Goal: Complete application form

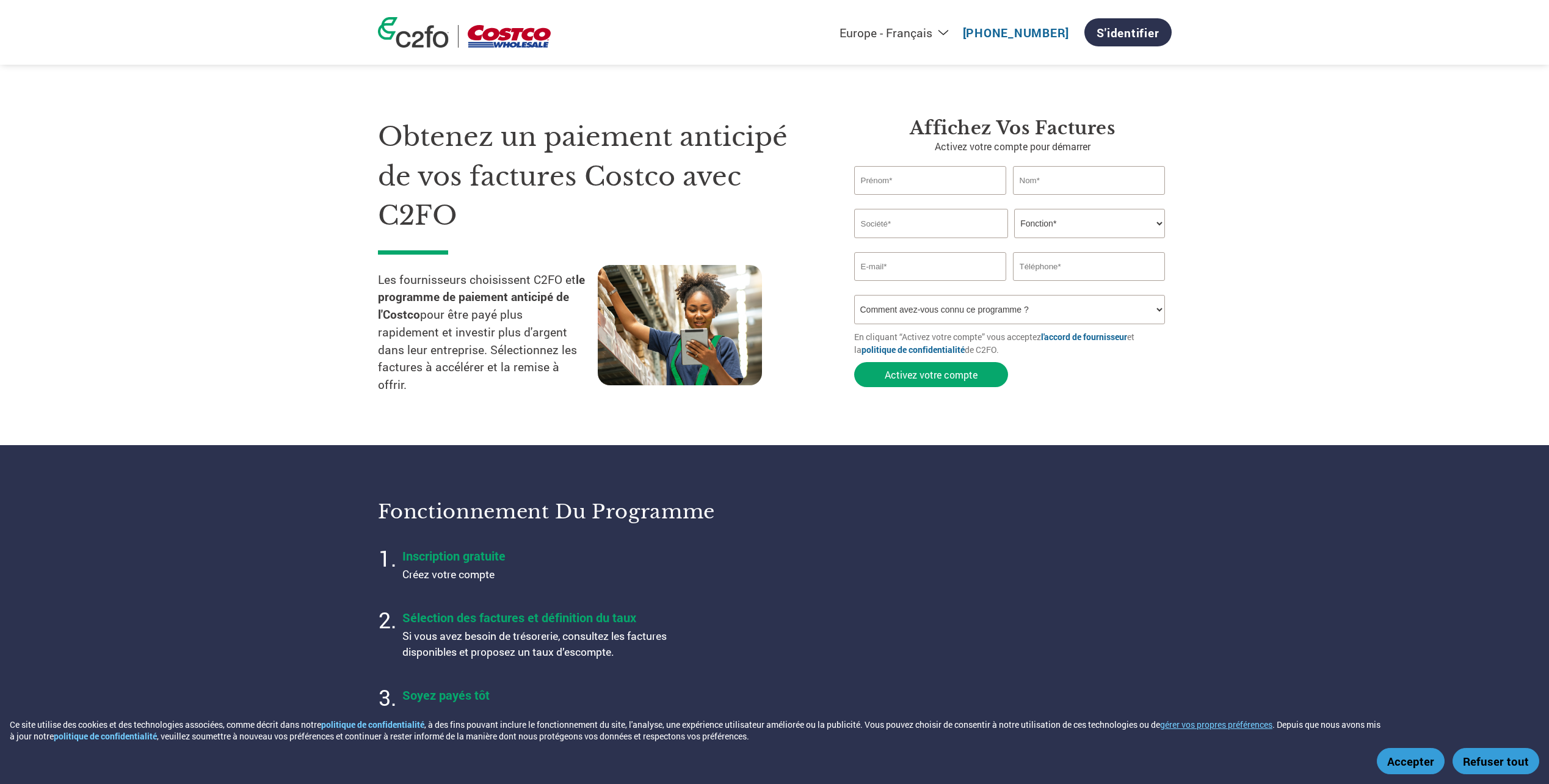
click at [945, 29] on select "Americas - English Américas - Español [GEOGRAPHIC_DATA] - Português [GEOGRAPHIC…" at bounding box center [816, 33] width 283 height 15
select select "fr-[GEOGRAPHIC_DATA]"
click at [760, 25] on select "Americas - English Américas - Español [GEOGRAPHIC_DATA] - Português [GEOGRAPHIC…" at bounding box center [816, 33] width 283 height 15
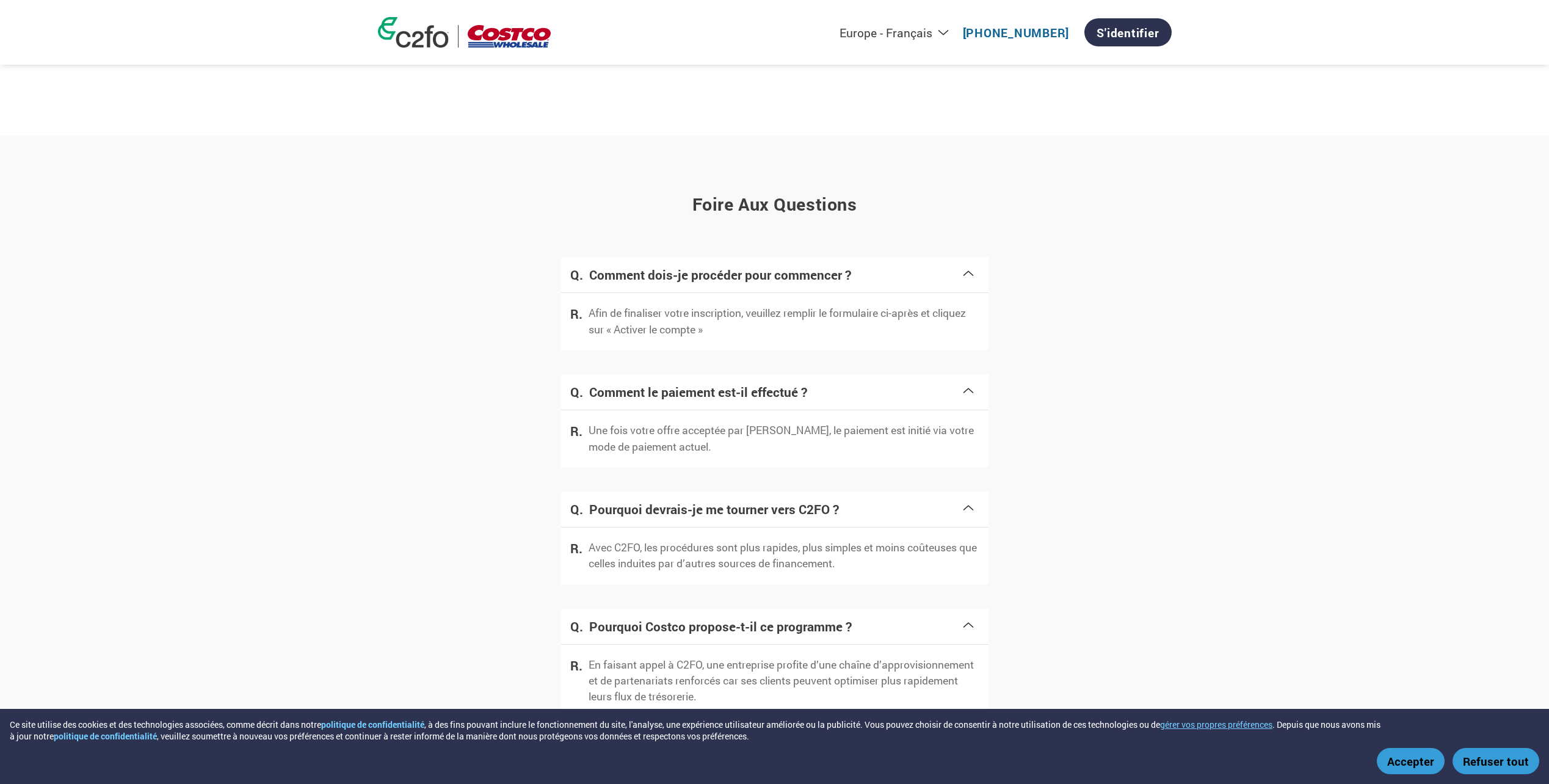
scroll to position [1881, 0]
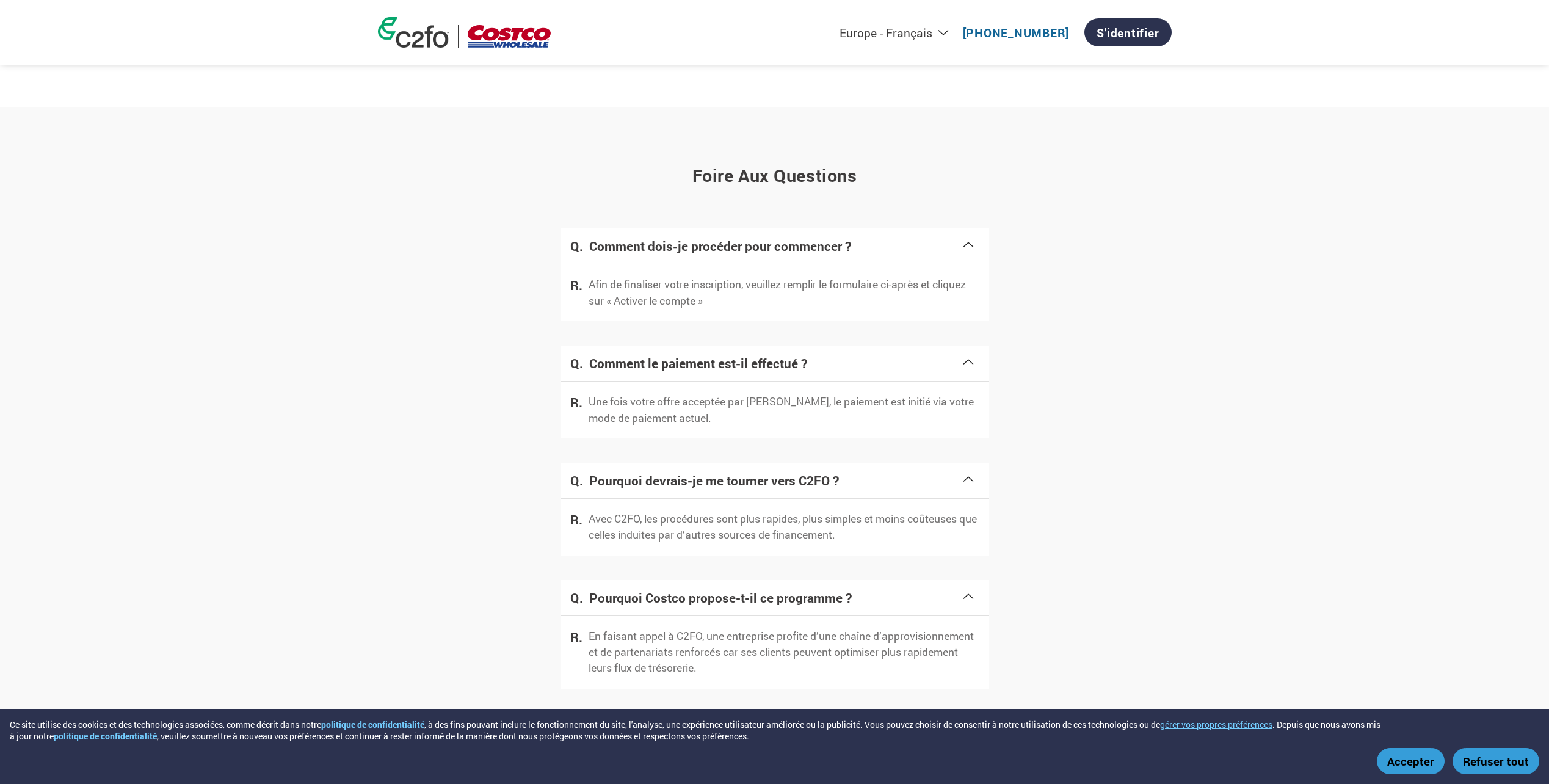
click at [1471, 762] on button "Refuser tout" at bounding box center [1496, 760] width 87 height 26
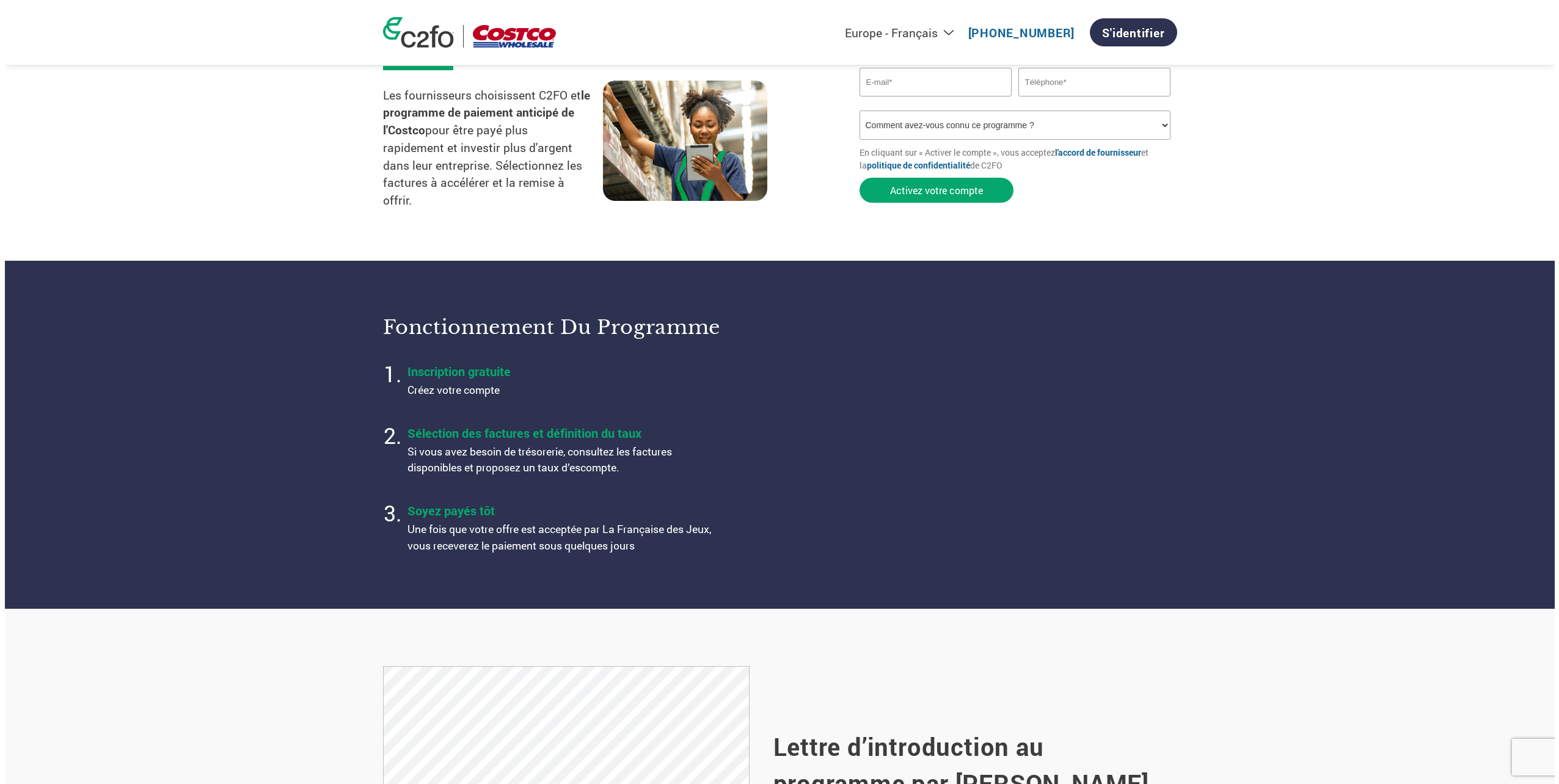
scroll to position [0, 0]
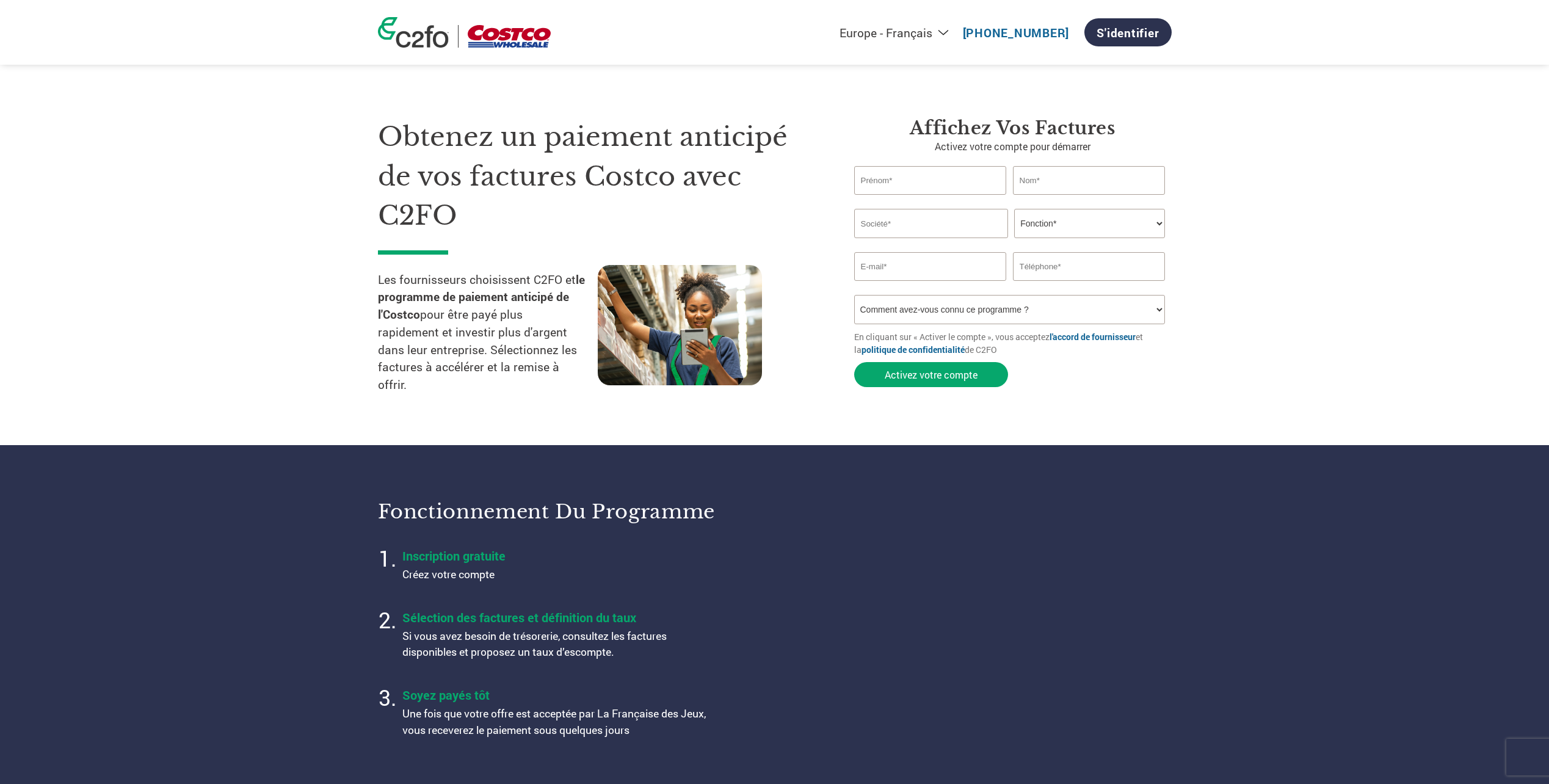
drag, startPoint x: 920, startPoint y: 185, endPoint x: 938, endPoint y: 173, distance: 21.6
click at [920, 185] on input "text" at bounding box center [931, 180] width 152 height 29
type input "Sébastie"
type input "Côté"
type input "Mode Avalanche inc."
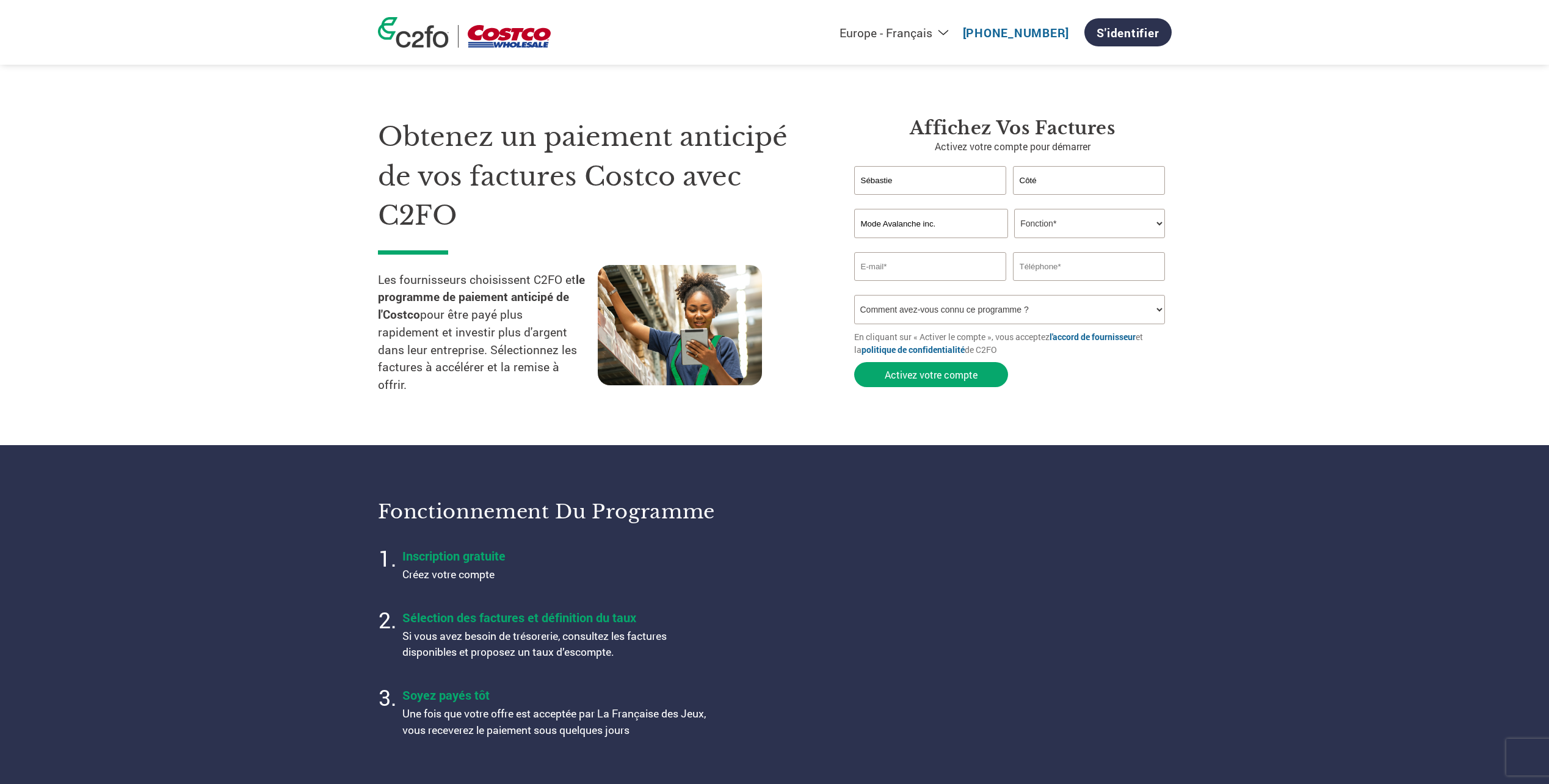
drag, startPoint x: 1064, startPoint y: 226, endPoint x: 1070, endPoint y: 223, distance: 6.7
click at [1064, 226] on select "Fonction* Directeur administratif et financier Responsable crédit Contrôleur de…" at bounding box center [1089, 223] width 150 height 29
select select "CFO"
click at [1014, 208] on select "Fonction* Directeur administratif et financier Responsable crédit Contrôleur de…" at bounding box center [1089, 223] width 150 height 29
click at [951, 271] on input "email" at bounding box center [931, 266] width 152 height 29
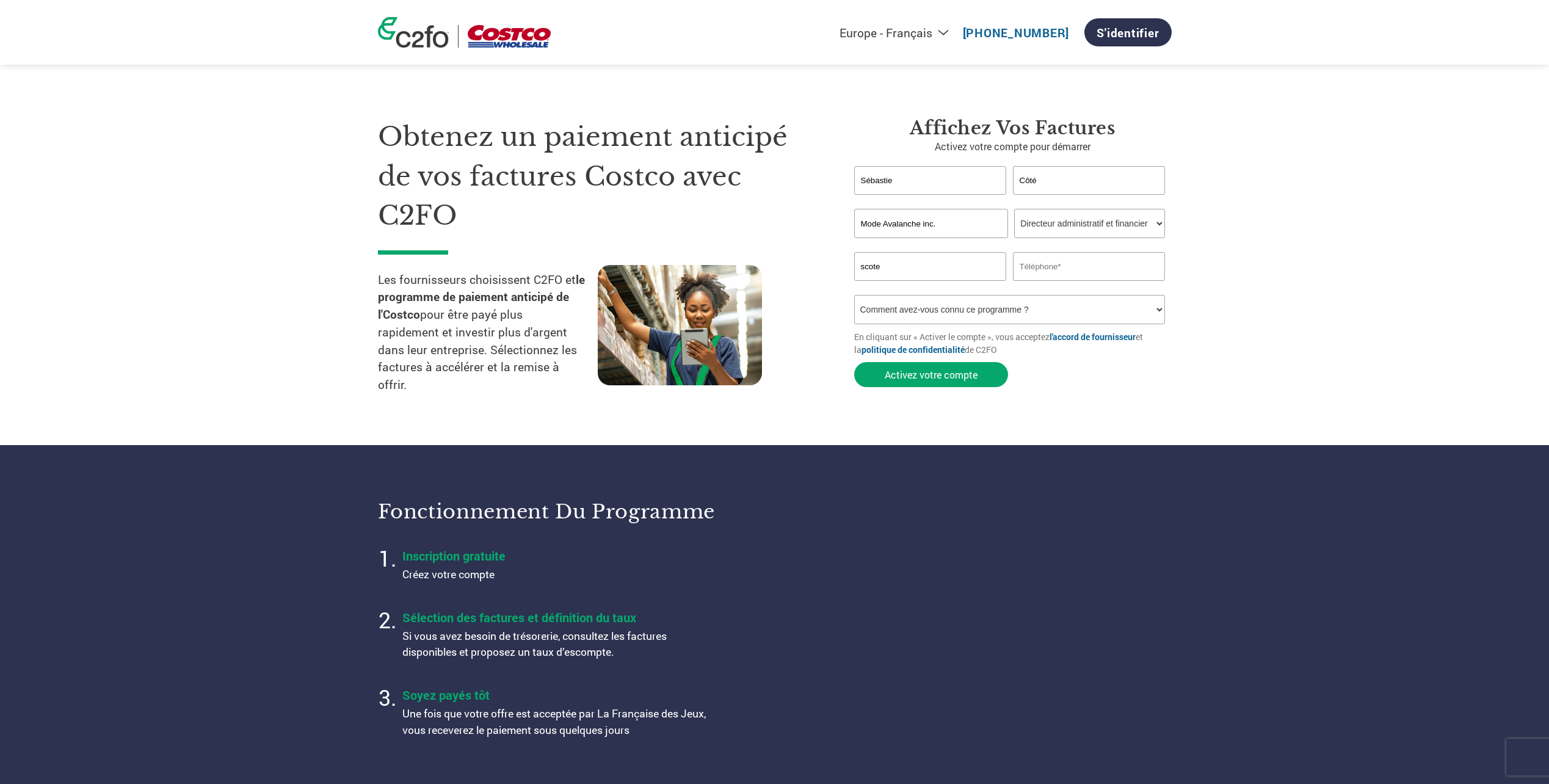
type input "[EMAIL_ADDRESS][DOMAIN_NAME]"
type input "4188775584"
click at [1086, 263] on input "4188775584" at bounding box center [1089, 266] width 152 height 29
drag, startPoint x: 1104, startPoint y: 266, endPoint x: 1020, endPoint y: 266, distance: 84.0
click at [1020, 266] on input "4188775584" at bounding box center [1089, 266] width 152 height 29
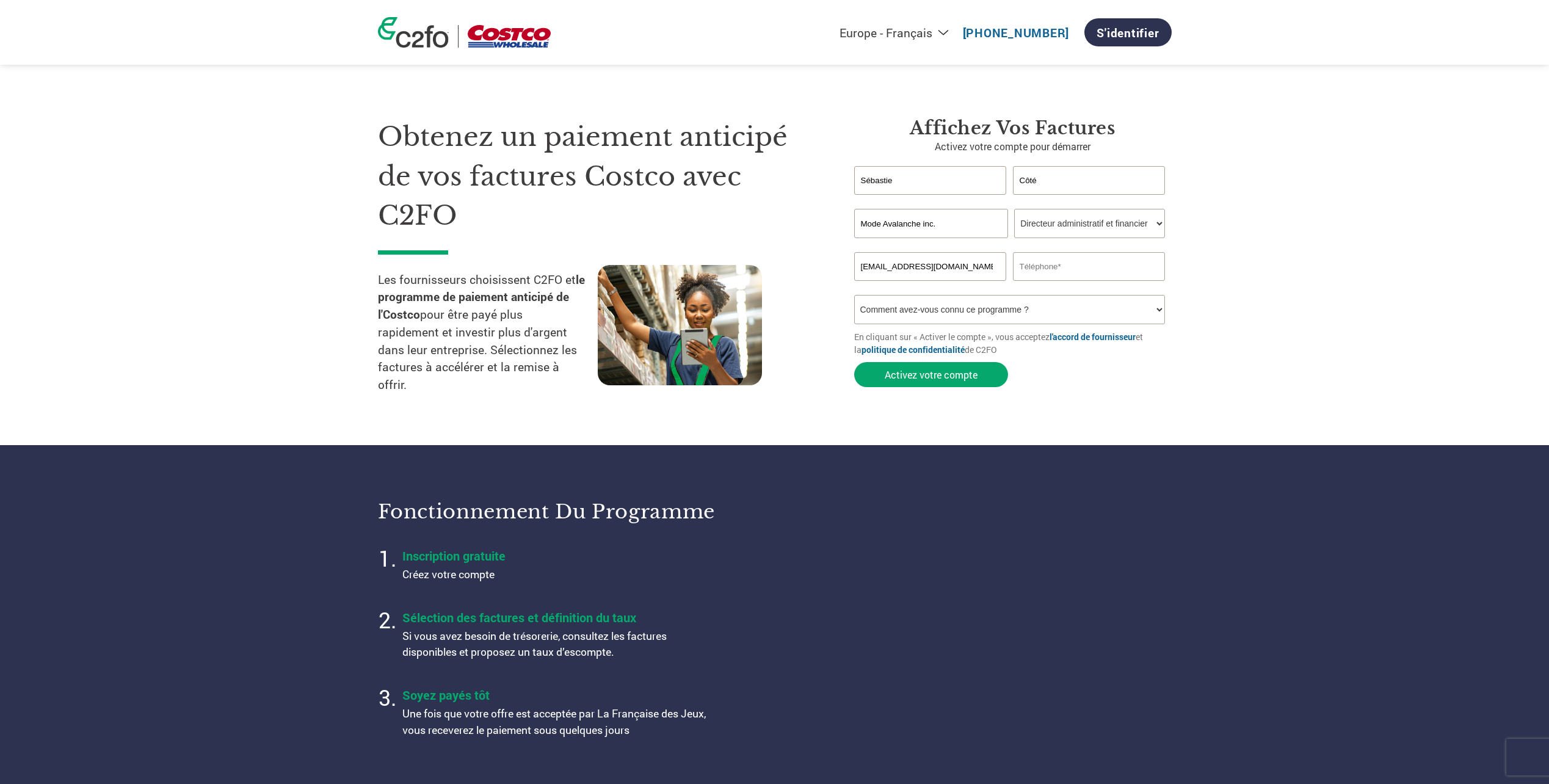
click at [1087, 271] on input "text" at bounding box center [1089, 266] width 152 height 29
click at [1105, 266] on input "[PHONE_NUMBER]" at bounding box center [1089, 266] width 152 height 29
drag, startPoint x: 1092, startPoint y: 266, endPoint x: 1102, endPoint y: 266, distance: 10.0
click at [1095, 266] on input "[PHONE_NUMBER],243" at bounding box center [1089, 266] width 152 height 29
type input "[PHONE_NUMBER]"
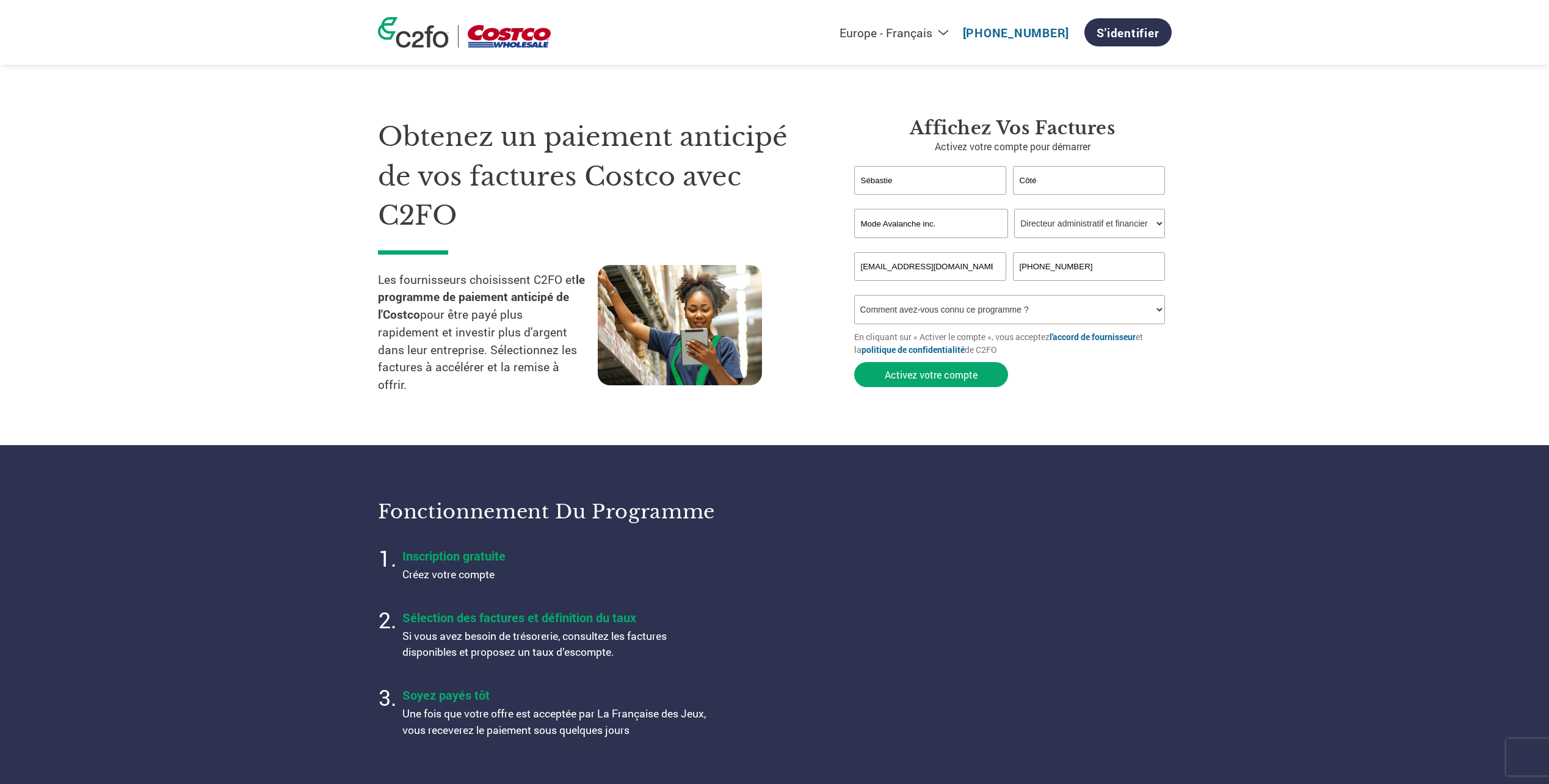
click at [1059, 316] on select "Comment avez-vous connu ce programme ? Par courrier Par e-mail Sur les réseaux …" at bounding box center [1011, 309] width 312 height 29
select select "Other"
click at [855, 295] on select "Comment avez-vous connu ce programme ? Par courrier Par e-mail Sur les réseaux …" at bounding box center [1011, 309] width 312 height 29
click at [935, 375] on button "Activez votre compte" at bounding box center [932, 375] width 154 height 25
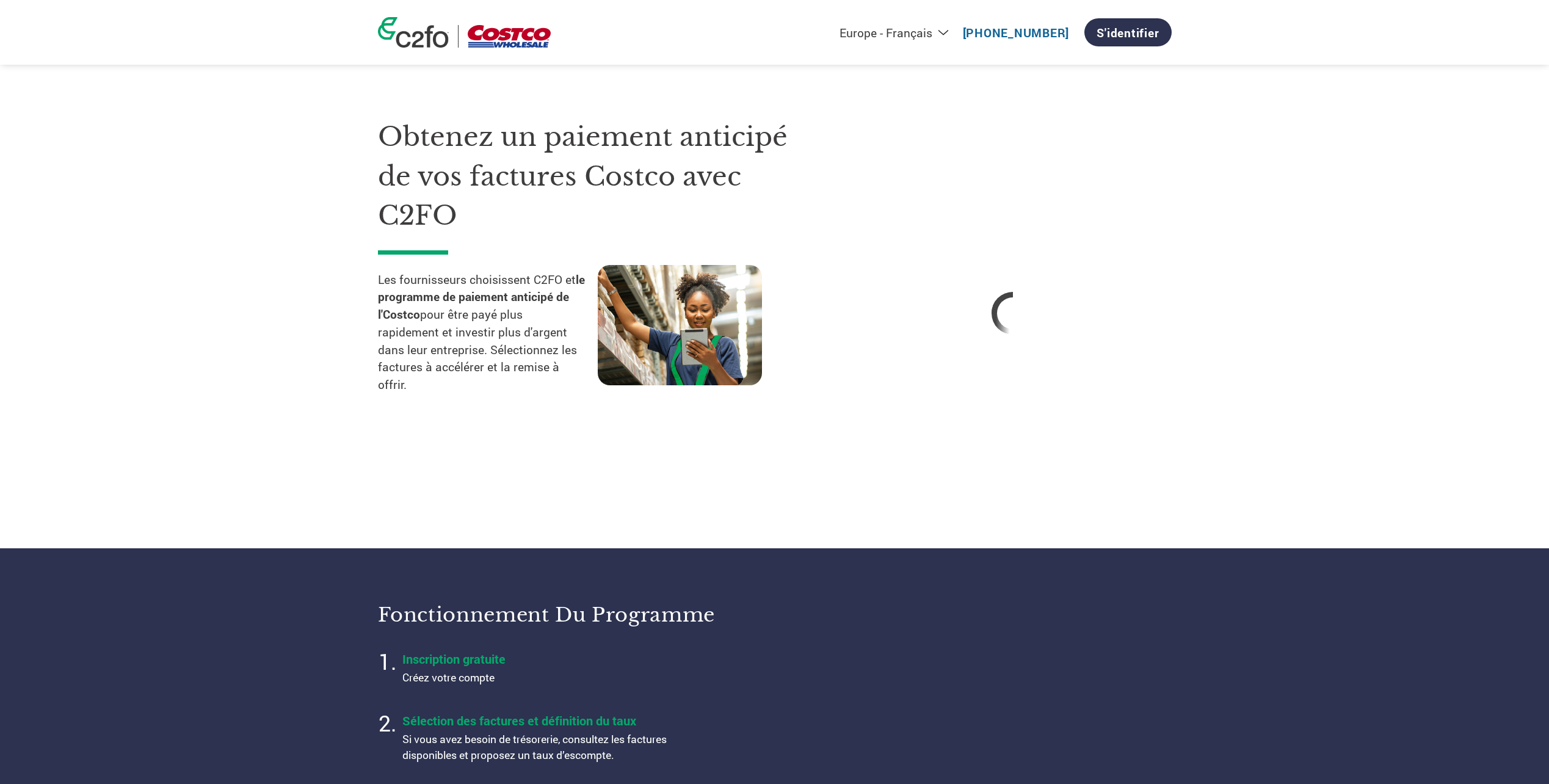
select select "fr-[GEOGRAPHIC_DATA]"
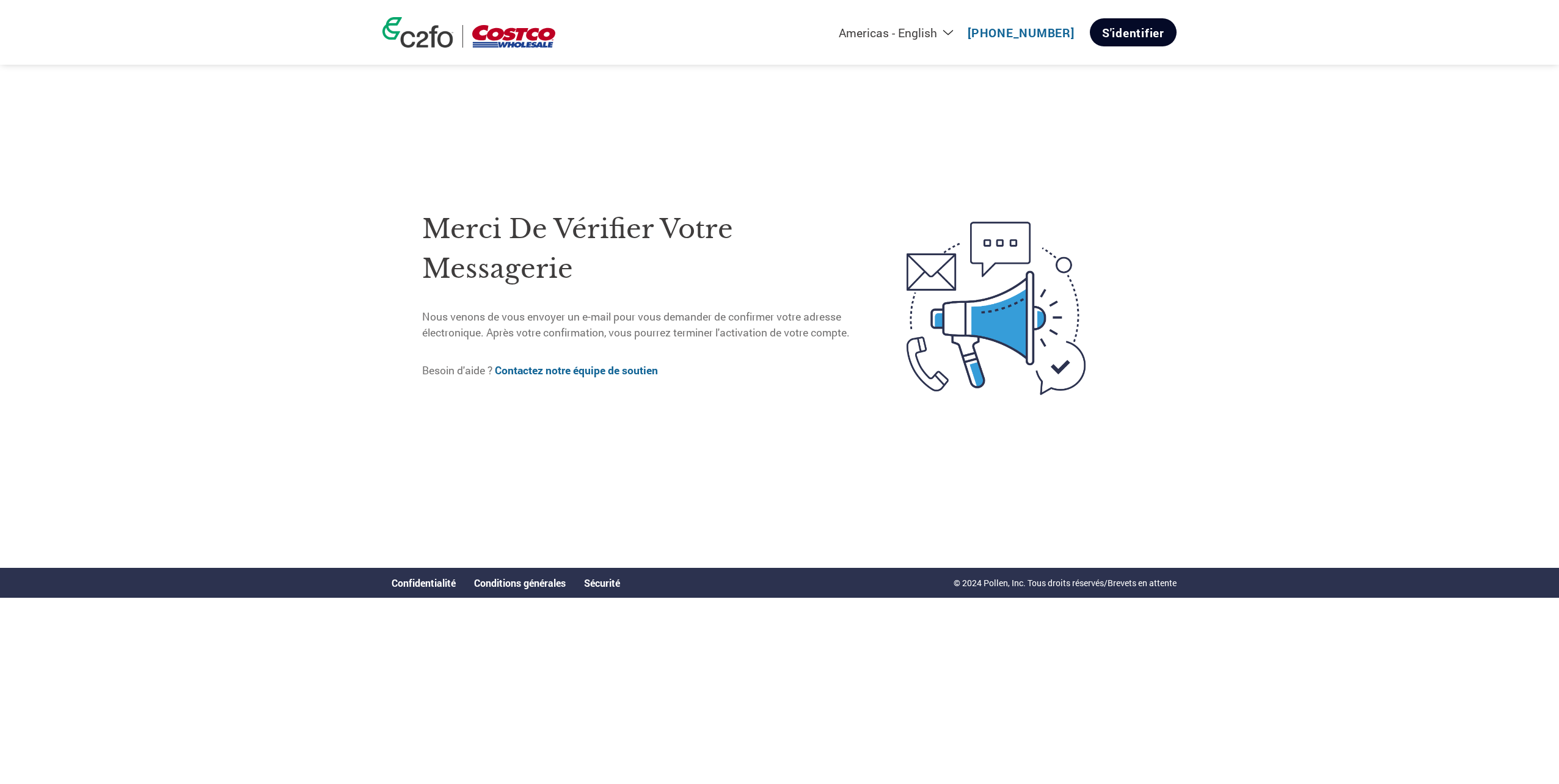
click at [1122, 36] on link "S'identifier" at bounding box center [1133, 32] width 87 height 28
